Goal: Task Accomplishment & Management: Complete application form

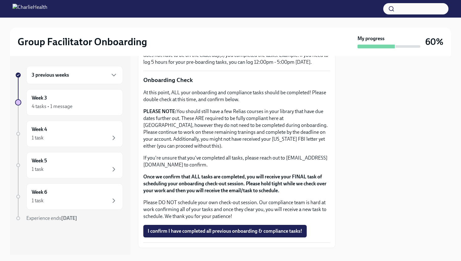
scroll to position [515, 0]
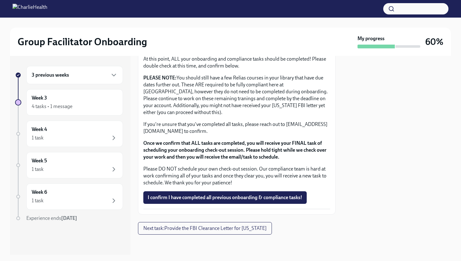
click at [183, 197] on span "I confirm I have completed all previous onboarding & compliance tasks!" at bounding box center [225, 197] width 155 height 6
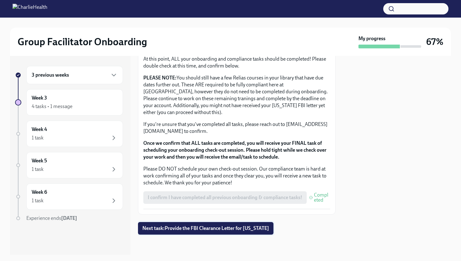
click at [192, 229] on span "Next task : Provide the FBI Clearance Letter for [US_STATE]" at bounding box center [205, 228] width 127 height 6
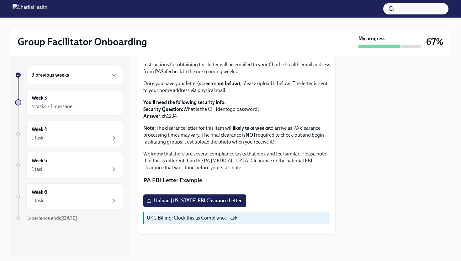
scroll to position [97, 0]
click at [198, 203] on span "Upload [US_STATE] FBI Clearance Letter" at bounding box center [195, 200] width 94 height 6
click at [0, 0] on input "Upload [US_STATE] FBI Clearance Letter" at bounding box center [0, 0] width 0 height 0
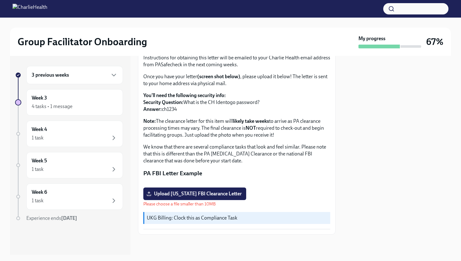
scroll to position [106, 0]
click at [222, 192] on span "Upload [US_STATE] FBI Clearance Letter" at bounding box center [195, 194] width 94 height 6
click at [0, 0] on input "Upload [US_STATE] FBI Clearance Letter" at bounding box center [0, 0] width 0 height 0
click at [234, 197] on span "Upload [US_STATE] FBI Clearance Letter" at bounding box center [195, 194] width 94 height 6
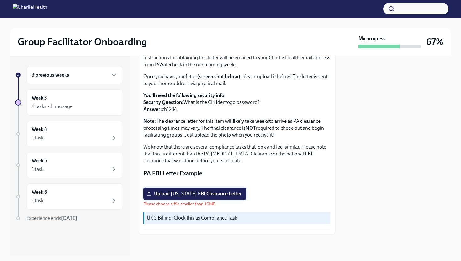
click at [0, 0] on input "Upload [US_STATE] FBI Clearance Letter" at bounding box center [0, 0] width 0 height 0
click at [229, 197] on span "Upload [US_STATE] FBI Clearance Letter" at bounding box center [195, 194] width 94 height 6
click at [0, 0] on input "Upload [US_STATE] FBI Clearance Letter" at bounding box center [0, 0] width 0 height 0
click at [169, 197] on span "Upload [US_STATE] FBI Clearance Letter" at bounding box center [195, 194] width 94 height 6
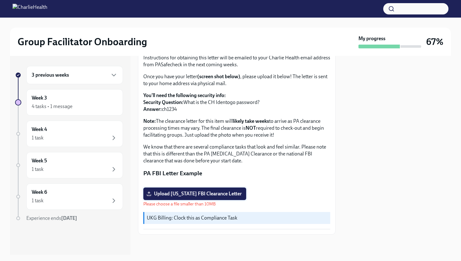
click at [0, 0] on input "Upload [US_STATE] FBI Clearance Letter" at bounding box center [0, 0] width 0 height 0
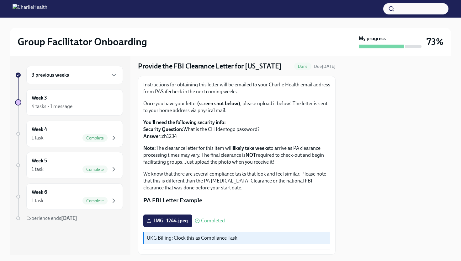
scroll to position [0, 0]
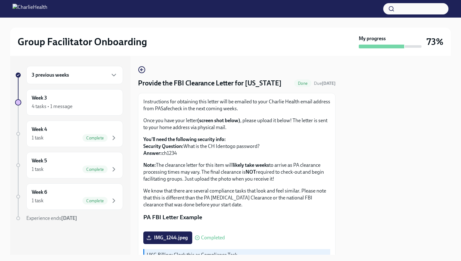
click at [94, 73] on div "3 previous weeks" at bounding box center [75, 75] width 86 height 8
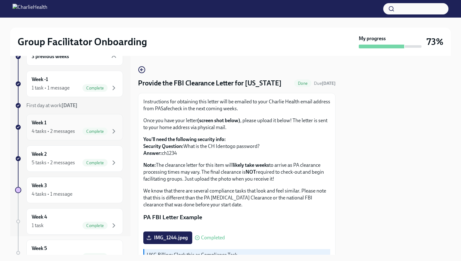
scroll to position [24, 0]
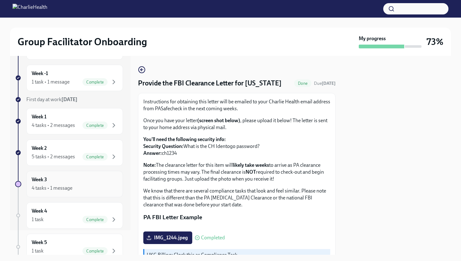
click at [84, 178] on div "Week 3 4 tasks • 1 message" at bounding box center [75, 184] width 86 height 16
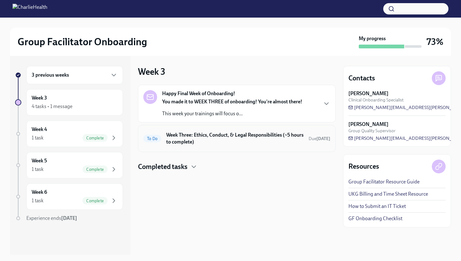
click at [228, 139] on h6 "Week Three: Ethics, Conduct, & Legal Responsibilities (~5 hours to complete)" at bounding box center [234, 139] width 137 height 14
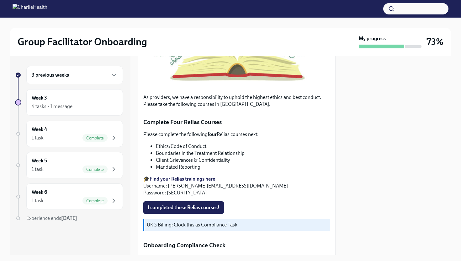
scroll to position [202, 0]
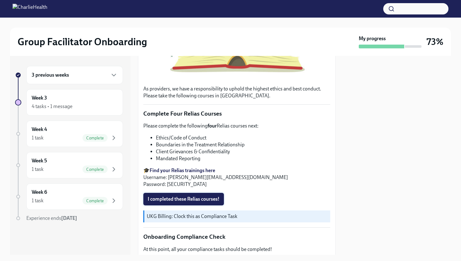
click at [191, 198] on span "I completed these Relias courses!" at bounding box center [184, 199] width 72 height 6
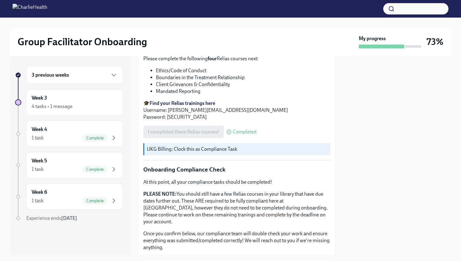
scroll to position [307, 0]
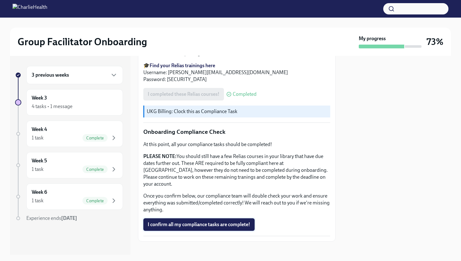
click at [201, 221] on span "I confirm all my compliance tasks are complete!" at bounding box center [199, 224] width 103 height 6
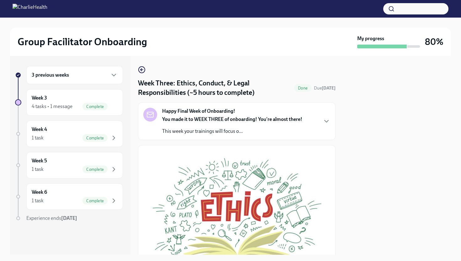
scroll to position [15, 0]
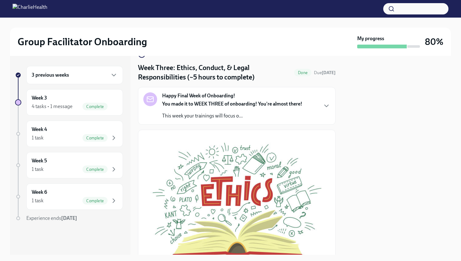
click at [95, 78] on div "3 previous weeks" at bounding box center [75, 75] width 86 height 8
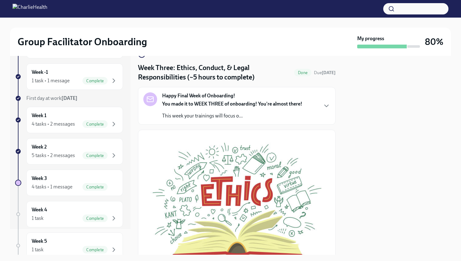
scroll to position [0, 0]
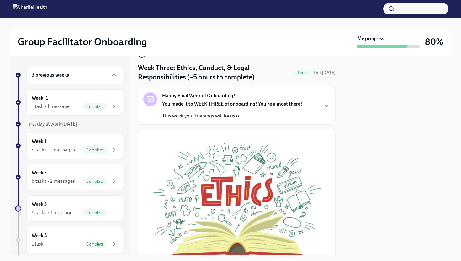
click at [109, 78] on div "3 previous weeks" at bounding box center [75, 75] width 86 height 8
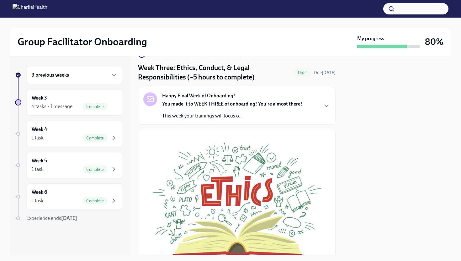
click at [109, 78] on div "3 previous weeks" at bounding box center [75, 75] width 86 height 8
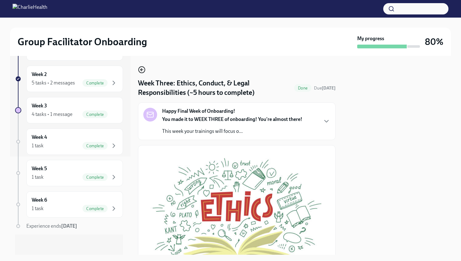
click at [141, 71] on icon "button" at bounding box center [141, 69] width 1 height 3
